Goal: Task Accomplishment & Management: Complete application form

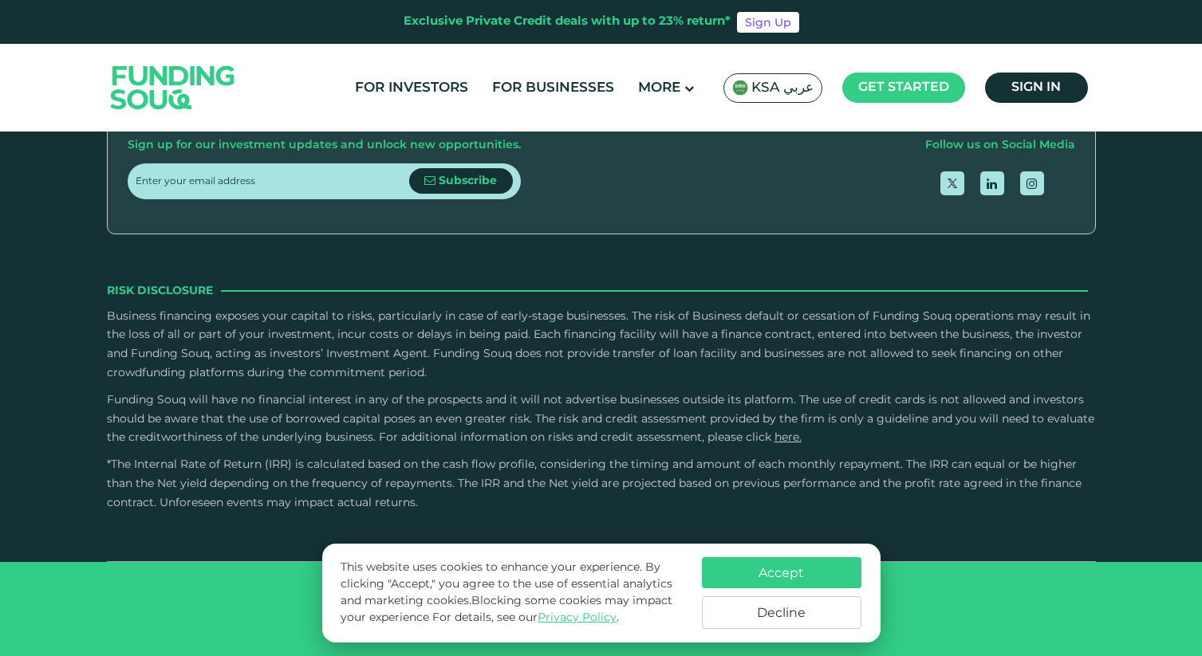
type tc-range-slider "4"
click at [790, 605] on button "Decline" at bounding box center [782, 613] width 160 height 33
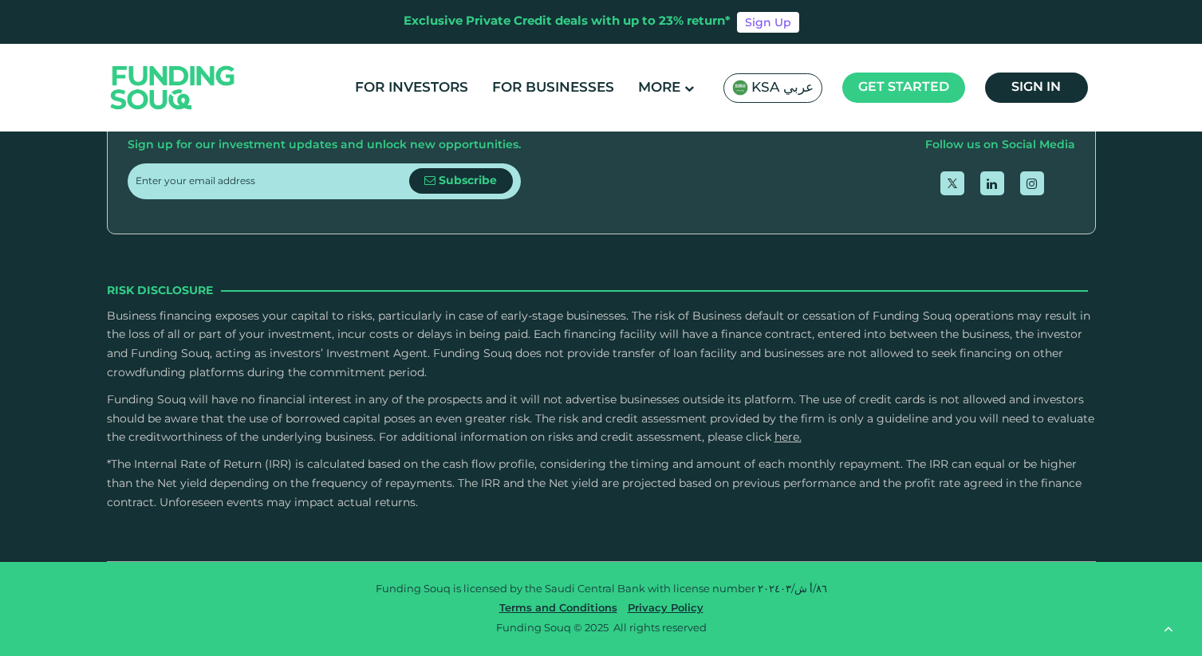
scroll to position [4559, 0]
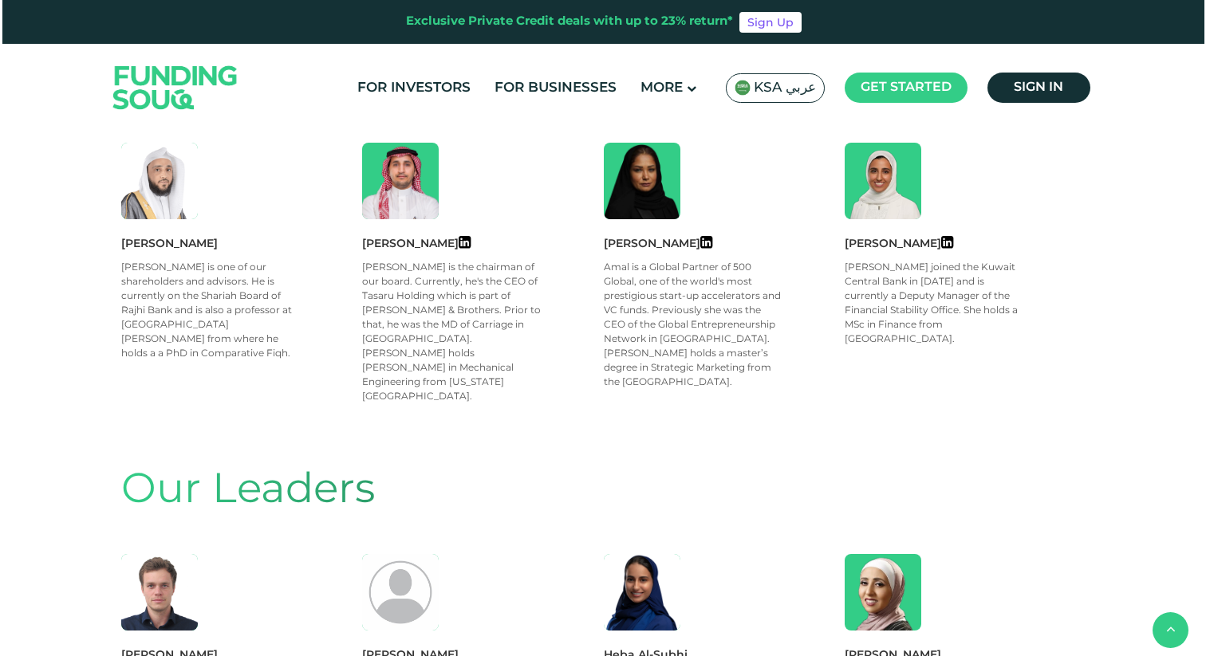
scroll to position [996, 0]
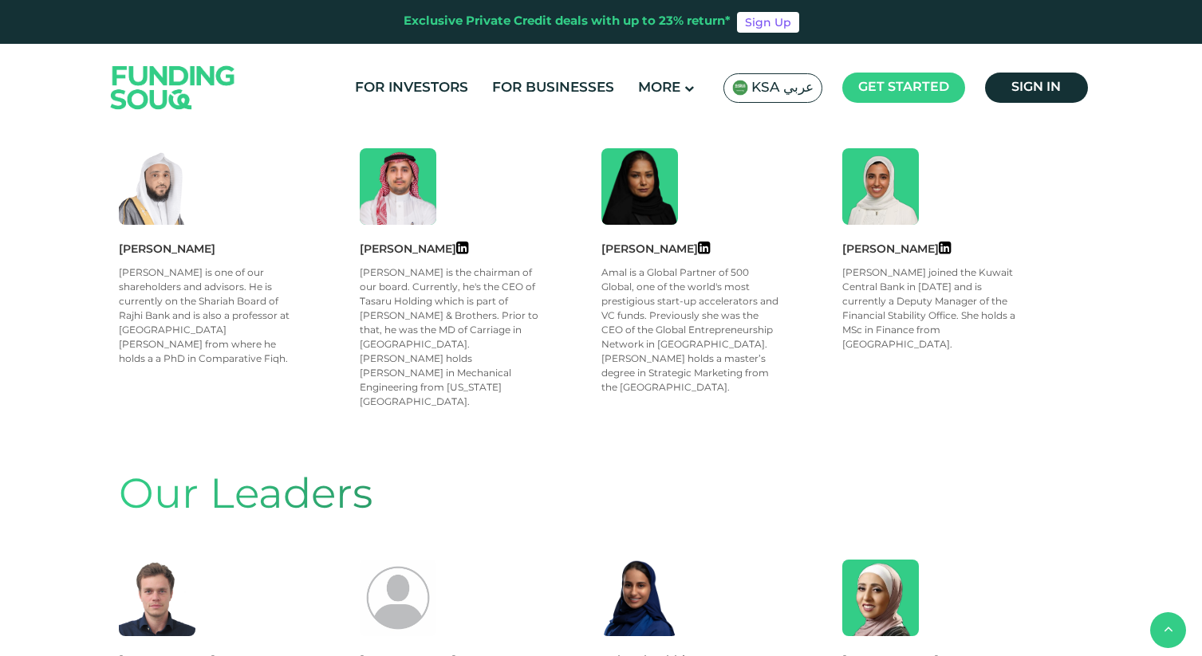
click at [750, 84] on span "KSA عربي" at bounding box center [772, 88] width 81 height 18
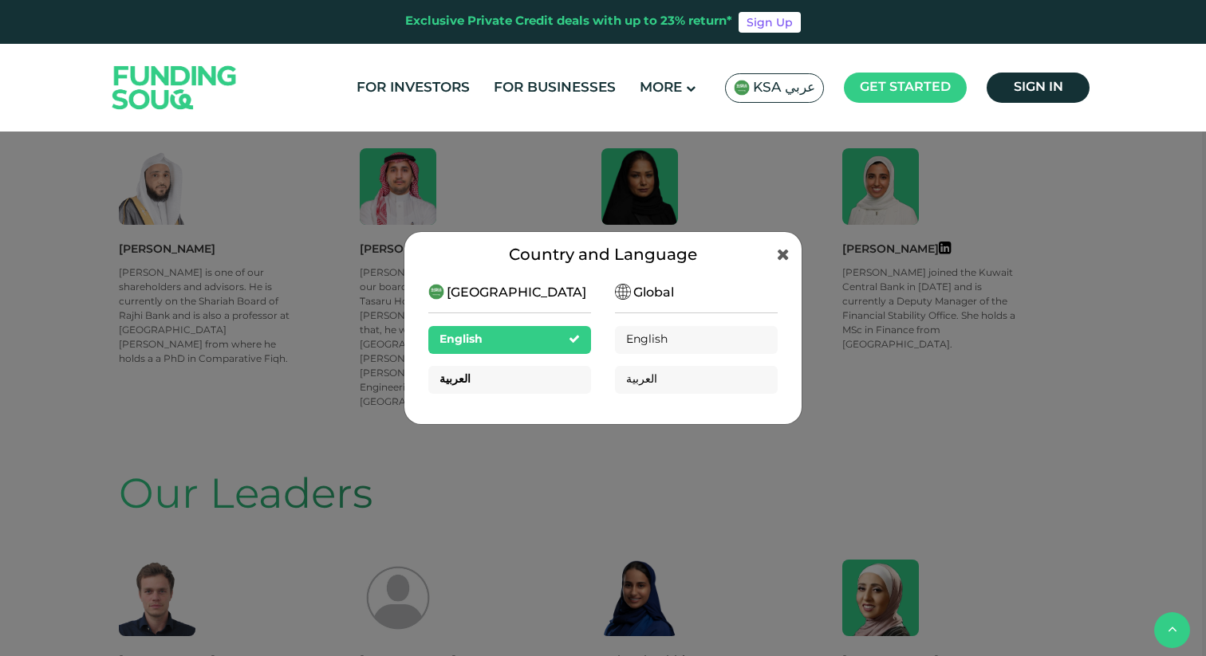
click at [562, 388] on div "العربية" at bounding box center [509, 380] width 163 height 28
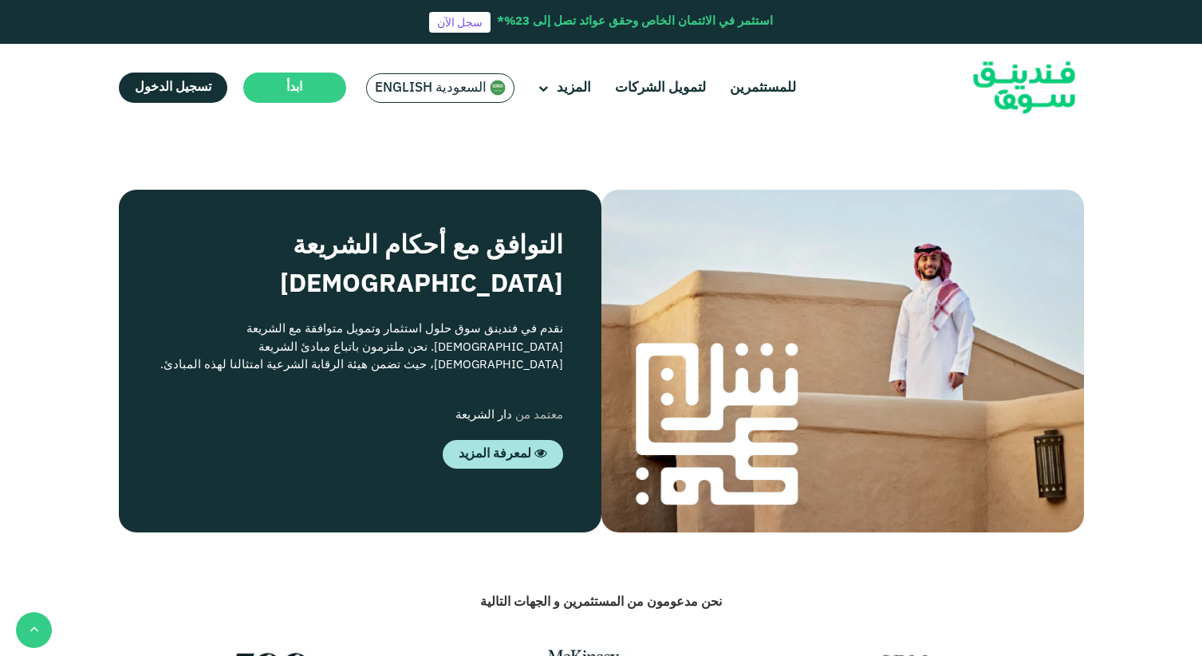
scroll to position [1493, 0]
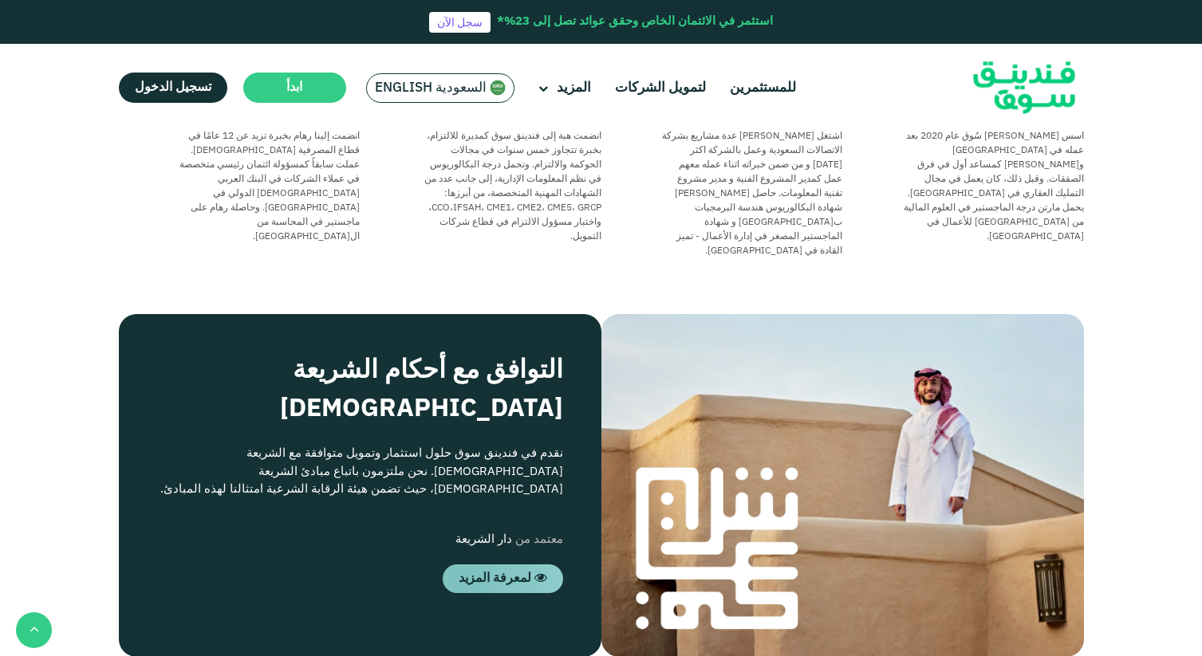
click at [534, 573] on icon at bounding box center [540, 579] width 13 height 13
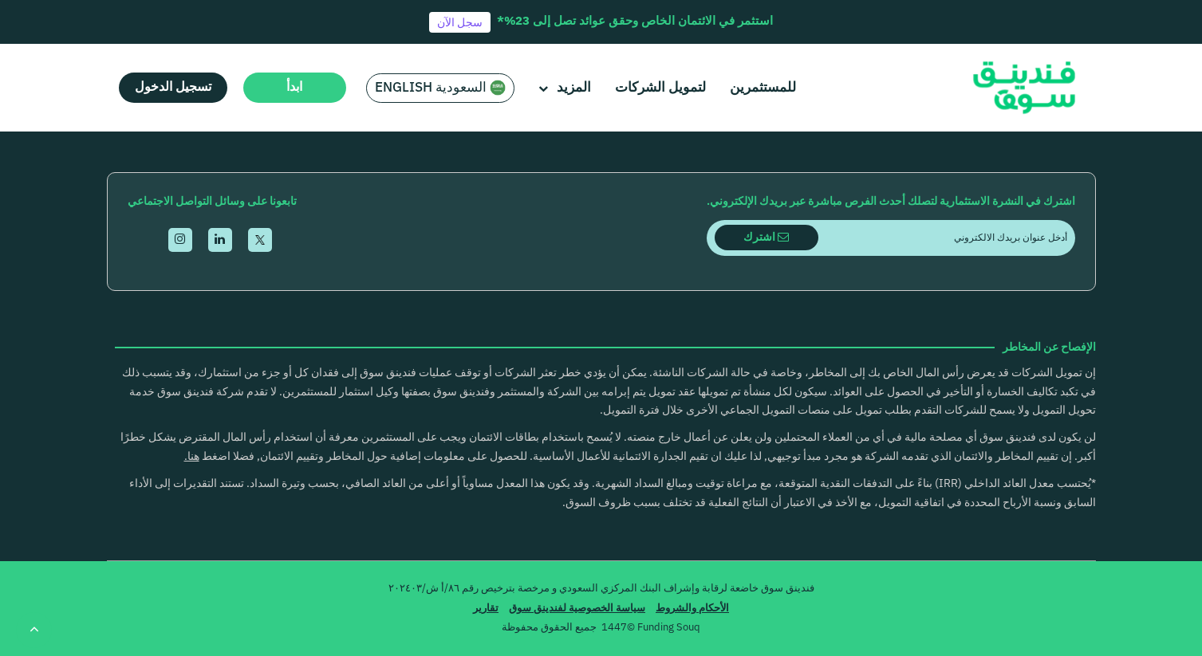
scroll to position [2347, 0]
click at [638, 85] on link "لتمويل الشركات" at bounding box center [660, 88] width 99 height 26
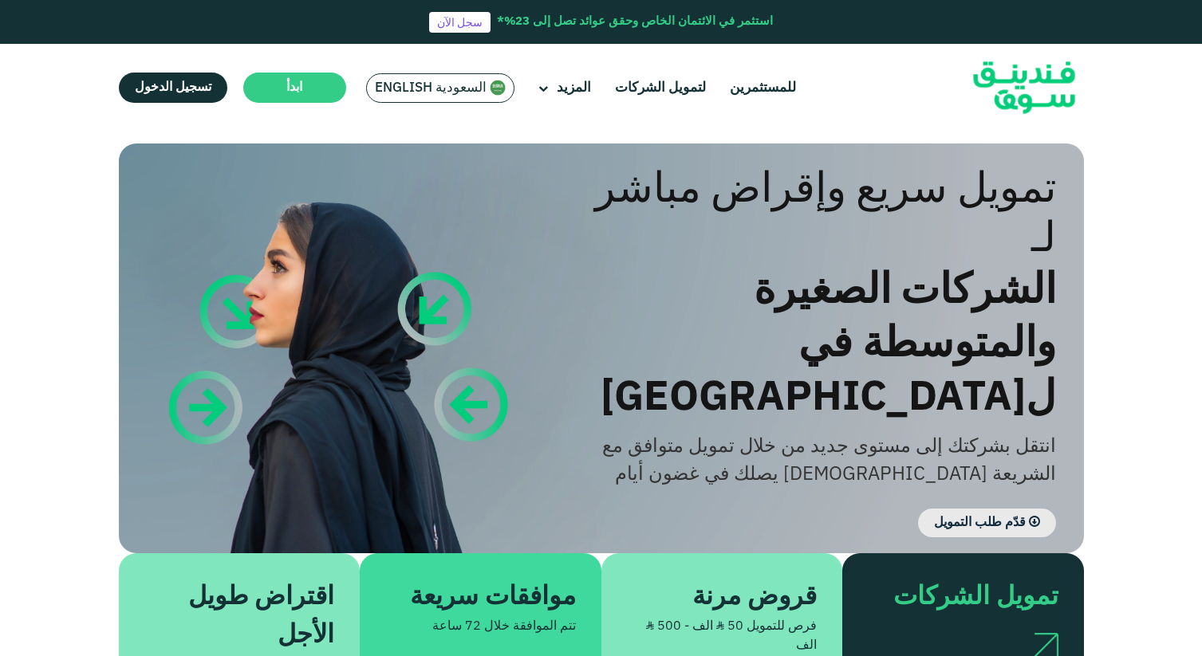
click at [1010, 517] on span "قدّم طلب التمويل" at bounding box center [980, 523] width 92 height 12
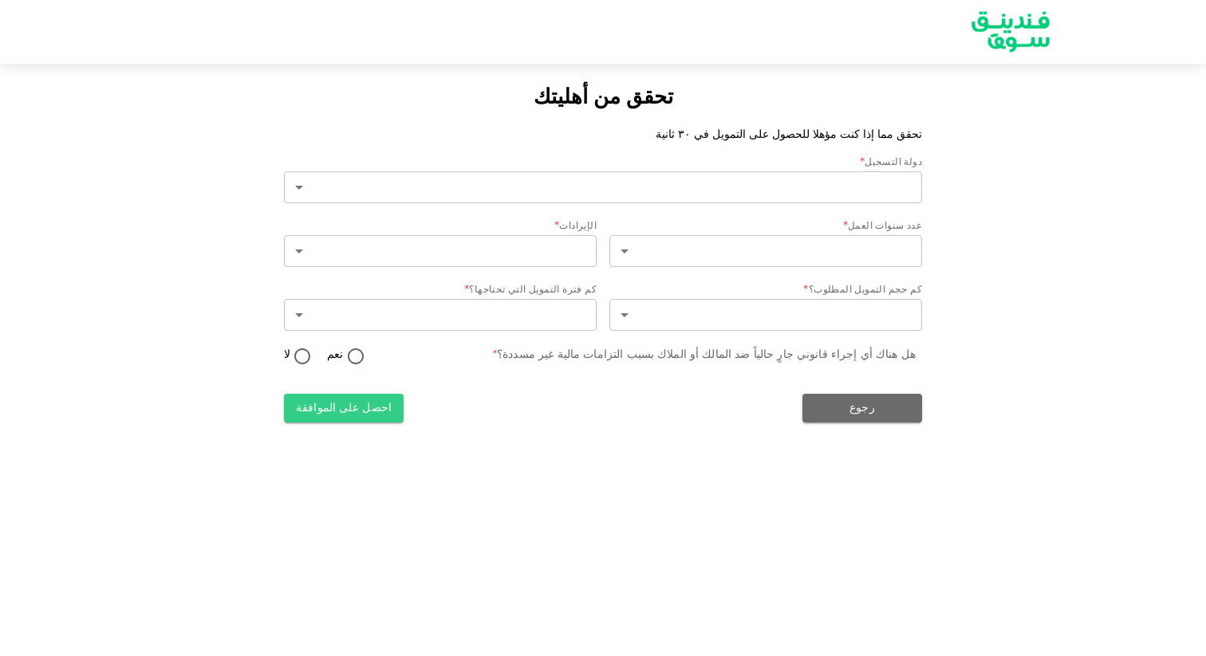
type input "2"
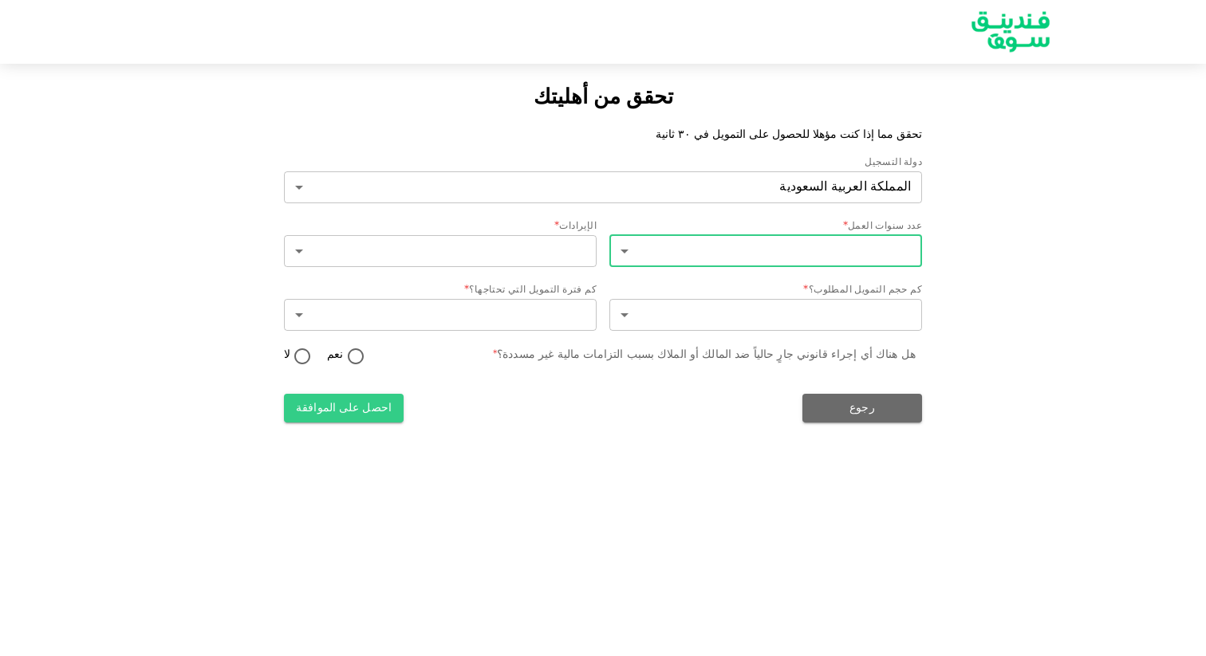
click at [896, 246] on body "تحقق من أهليتك تحقق مما إذا كنت مؤهلا للحصول على التمويل في ٣٠ ثانية دولة التسج…" at bounding box center [603, 328] width 1206 height 656
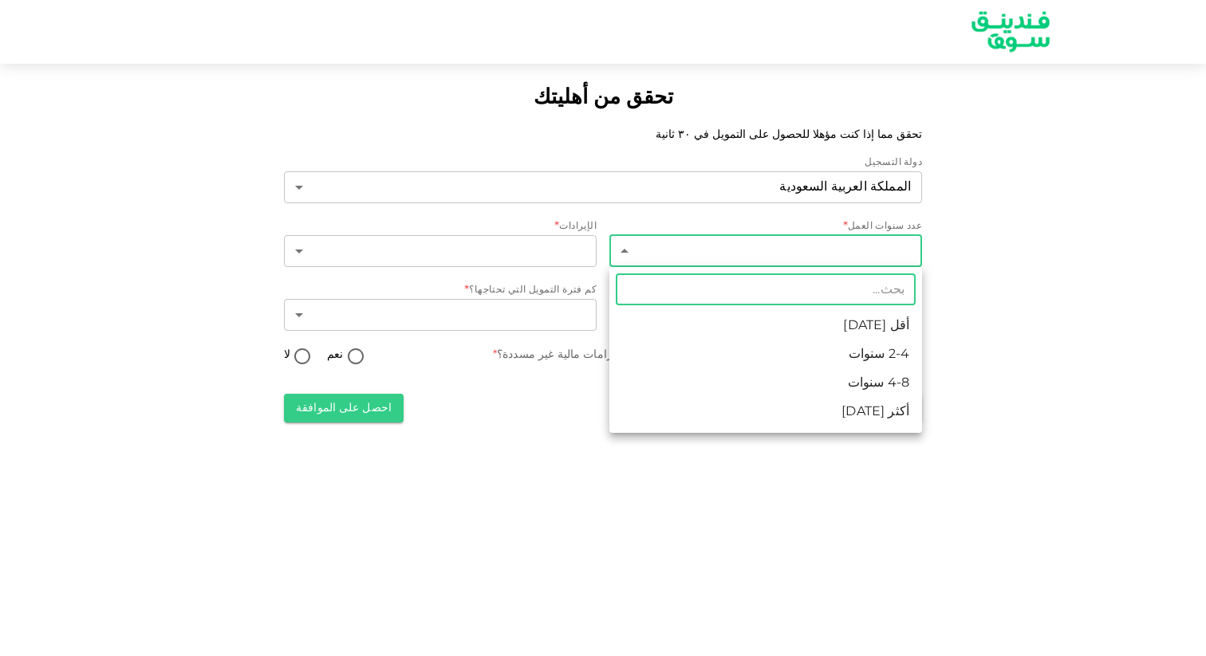
click at [896, 246] on div at bounding box center [603, 328] width 1206 height 656
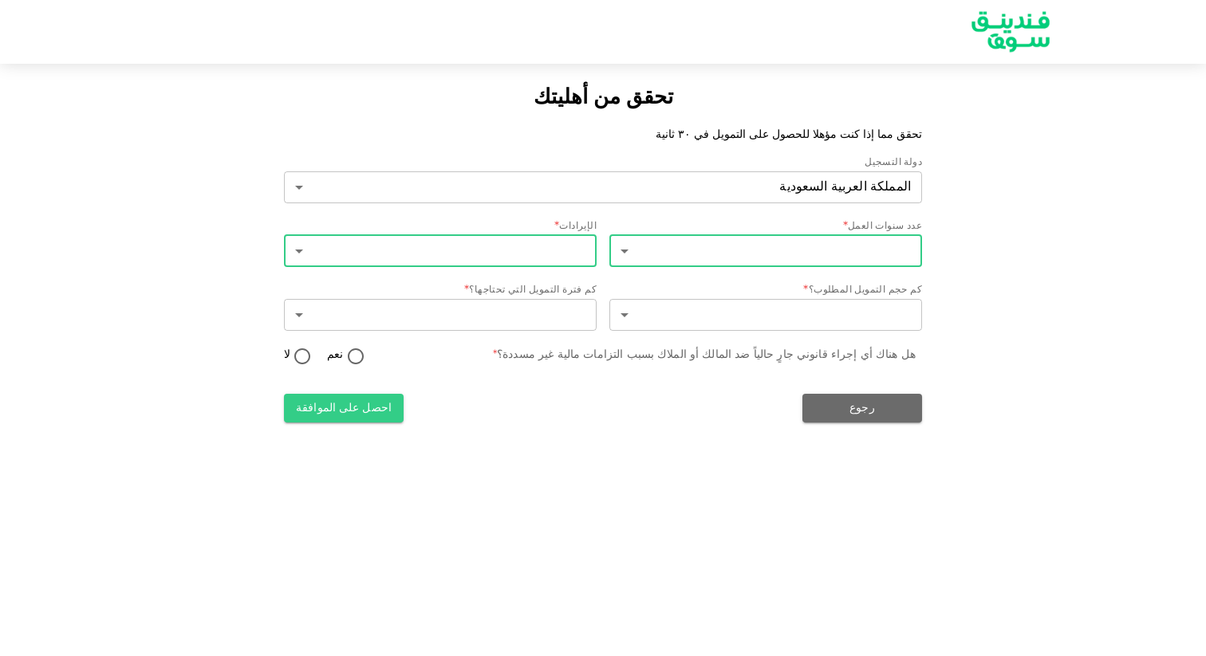
click at [561, 250] on body "تحقق من أهليتك تحقق مما إذا كنت مؤهلا للحصول على التمويل في ٣٠ ثانية دولة التسج…" at bounding box center [603, 328] width 1206 height 656
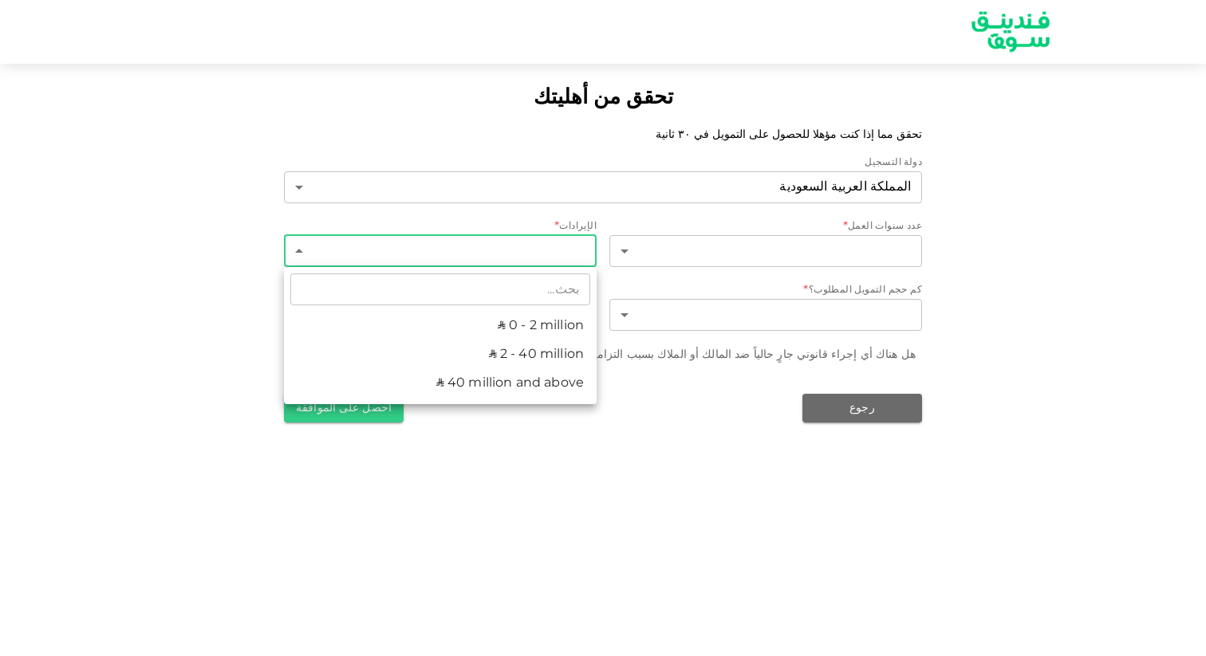
click at [561, 250] on div at bounding box center [603, 328] width 1206 height 656
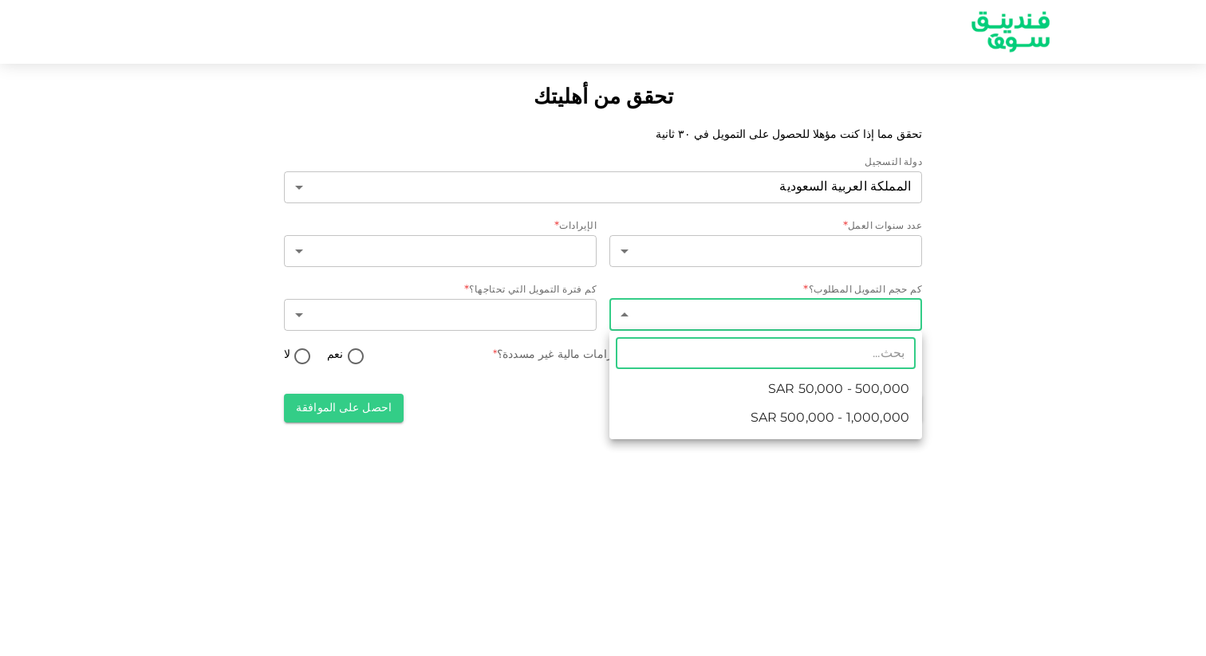
click at [671, 299] on body "تحقق من أهليتك تحقق مما إذا كنت مؤهلا للحصول على التمويل في ٣٠ ثانية دولة التسج…" at bounding box center [603, 328] width 1206 height 656
click at [671, 299] on div at bounding box center [603, 328] width 1206 height 656
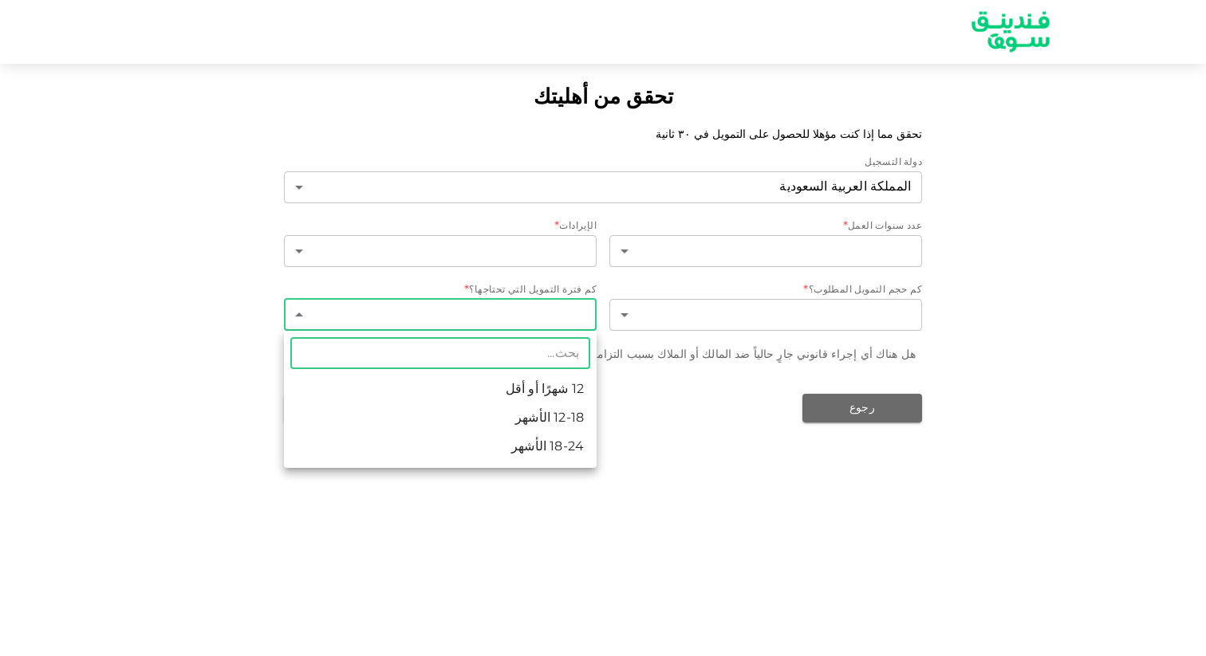
click at [547, 308] on body "تحقق من أهليتك تحقق مما إذا كنت مؤهلا للحصول على التمويل في ٣٠ ثانية دولة التسج…" at bounding box center [603, 328] width 1206 height 656
click at [547, 308] on div at bounding box center [603, 328] width 1206 height 656
